Goal: Task Accomplishment & Management: Use online tool/utility

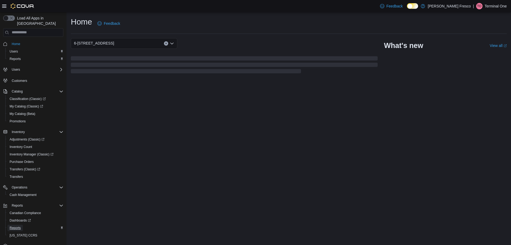
click at [19, 225] on span "Reports" at bounding box center [15, 227] width 11 height 4
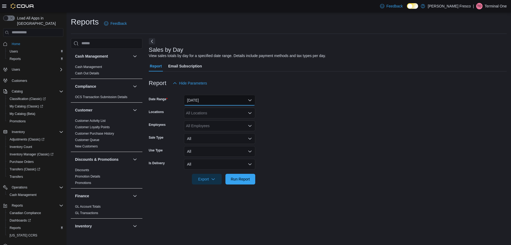
click at [215, 102] on button "[DATE]" at bounding box center [219, 100] width 71 height 11
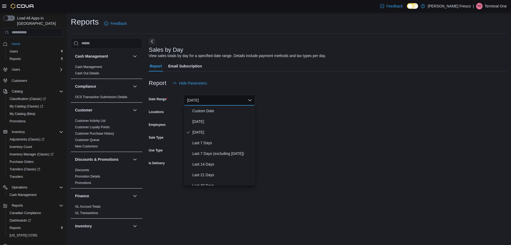
click at [186, 190] on div at bounding box center [328, 187] width 358 height 6
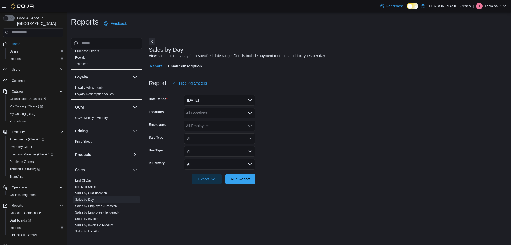
scroll to position [244, 0]
click at [82, 179] on link "End Of Day" at bounding box center [83, 179] width 17 height 4
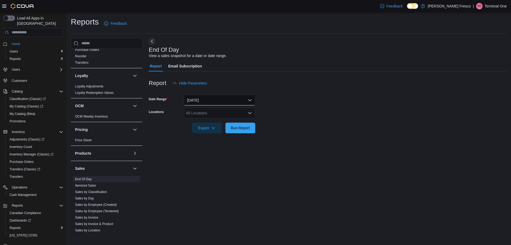
click at [212, 101] on button "[DATE]" at bounding box center [219, 100] width 71 height 11
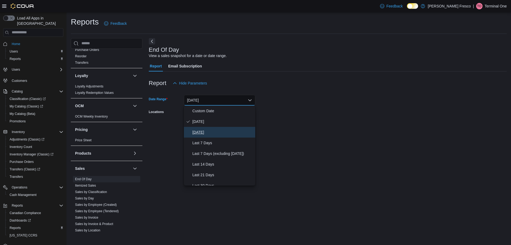
click at [195, 130] on span "[DATE]" at bounding box center [222, 132] width 61 height 6
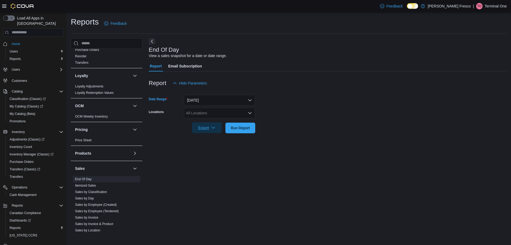
click at [211, 131] on span "Export" at bounding box center [206, 127] width 23 height 11
click at [204, 147] on span "Export to Pdf" at bounding box center [208, 149] width 24 height 4
click at [20, 7] on img at bounding box center [23, 5] width 24 height 5
